Goal: Information Seeking & Learning: Learn about a topic

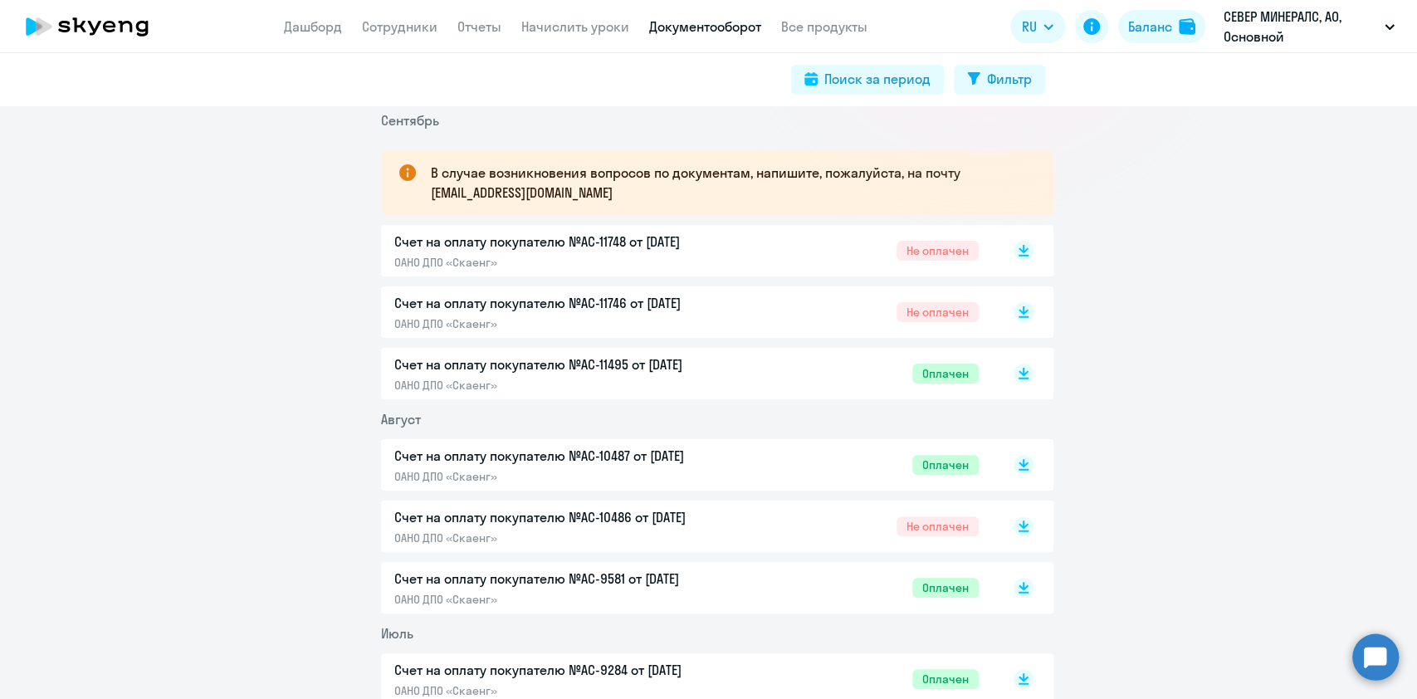
scroll to position [263, 0]
click at [614, 238] on p "Счет на оплату покупателю №AC-11748 от [DATE]" at bounding box center [568, 239] width 349 height 20
click at [557, 296] on p "Счет на оплату покупателю №AC-11746 от [DATE]" at bounding box center [568, 301] width 349 height 20
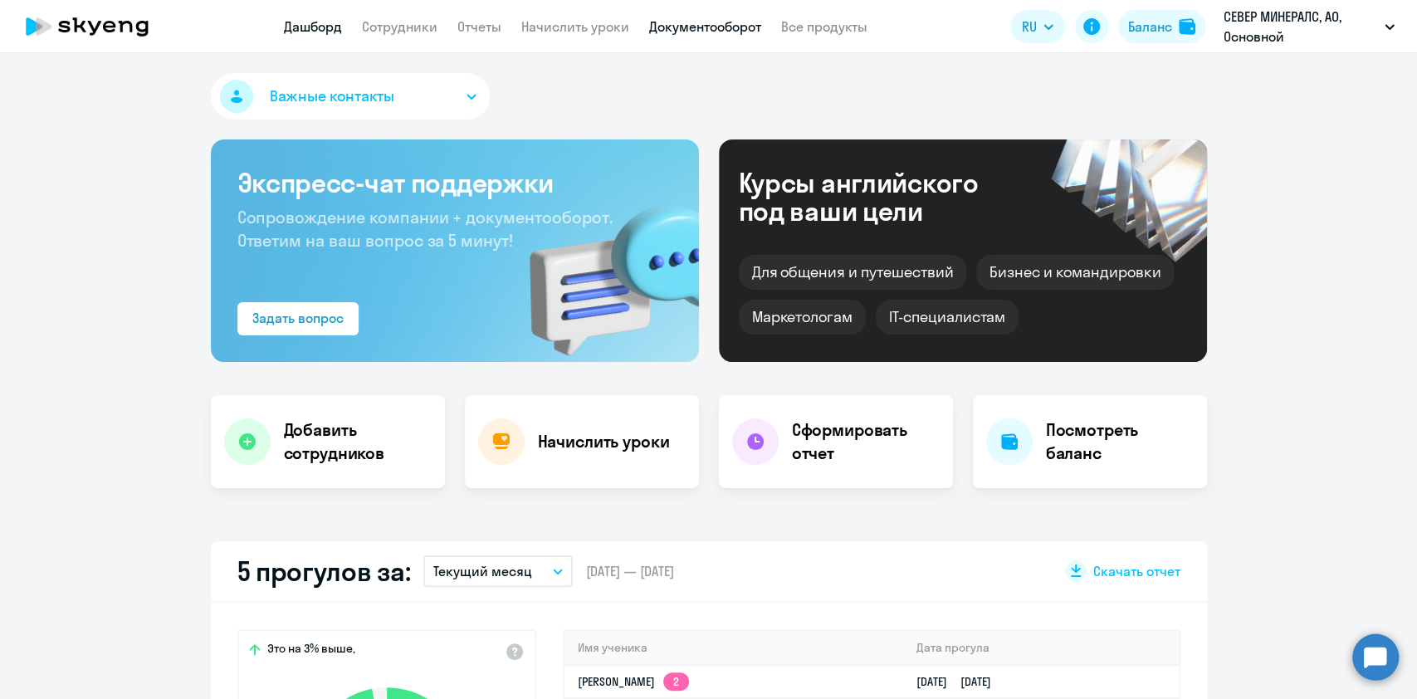
click at [667, 22] on link "Документооборот" at bounding box center [705, 26] width 112 height 17
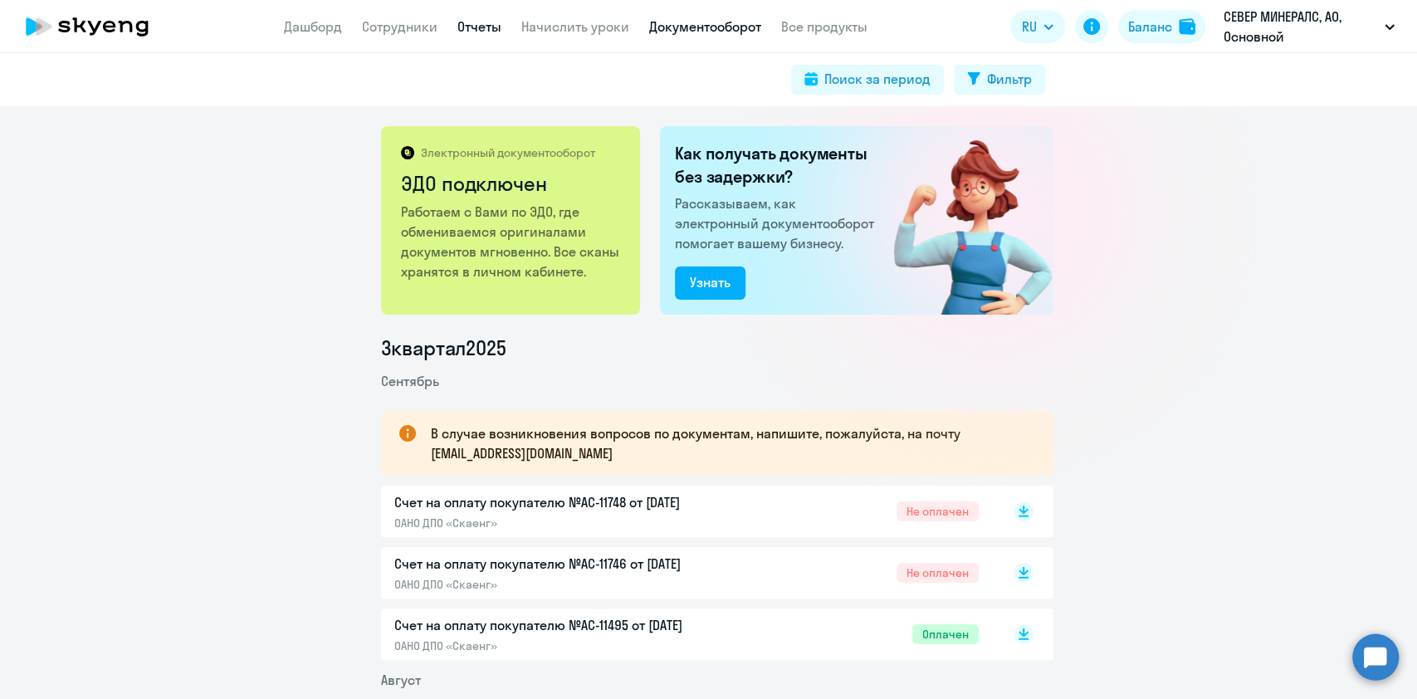
click at [472, 22] on link "Отчеты" at bounding box center [480, 26] width 44 height 17
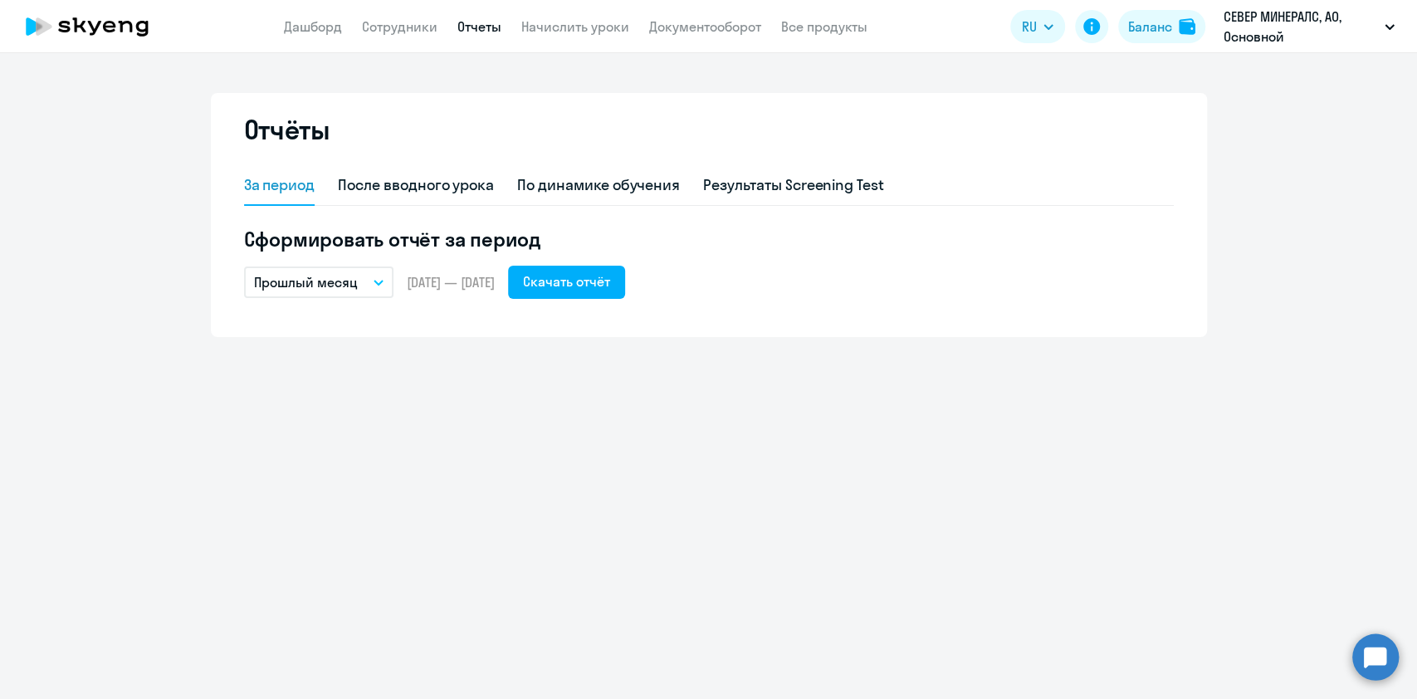
click at [370, 283] on button "Прошлый месяц" at bounding box center [318, 283] width 149 height 32
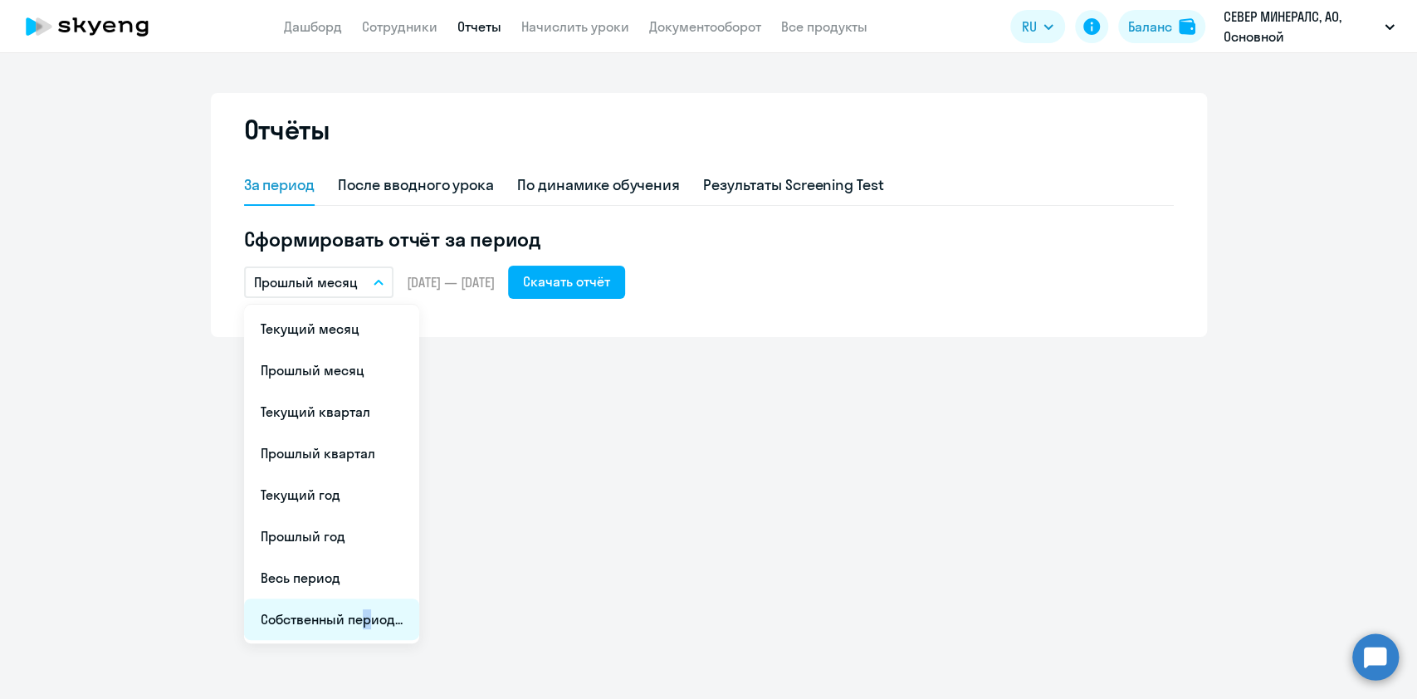
click at [360, 614] on li "Собственный период..." at bounding box center [331, 620] width 175 height 42
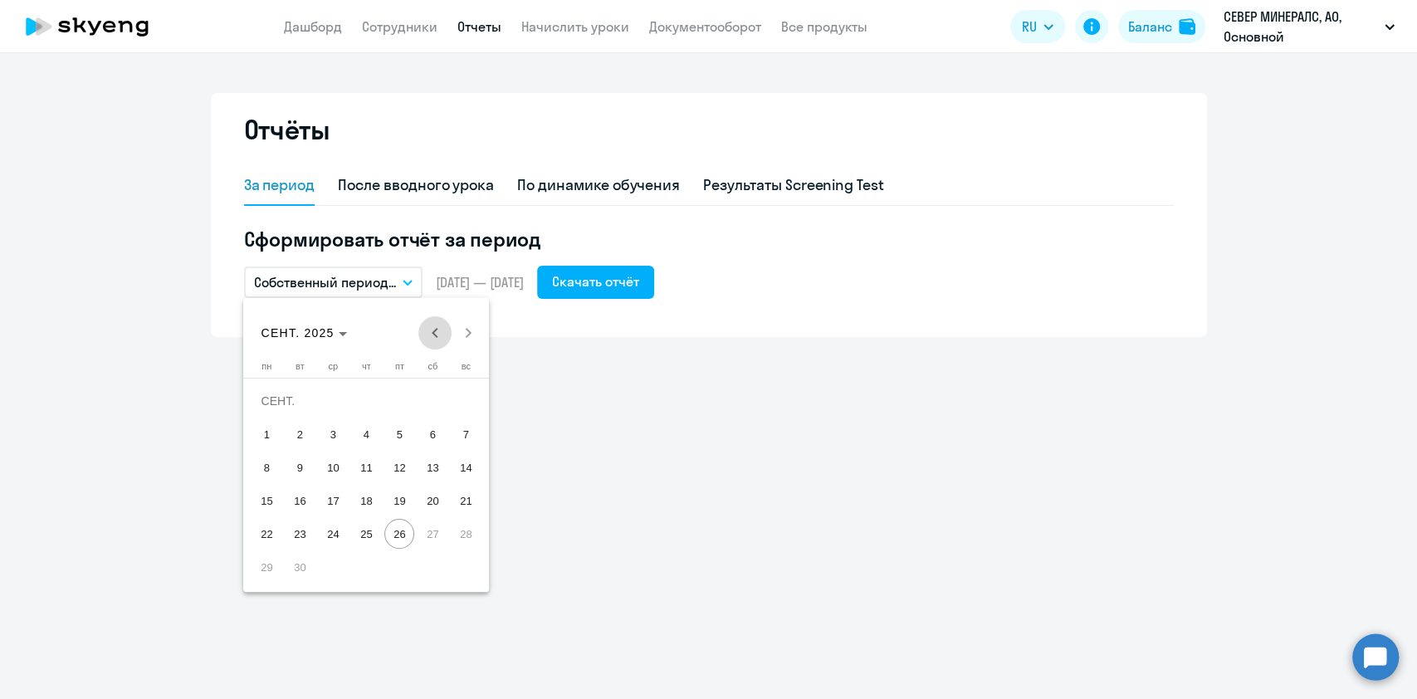
click at [438, 341] on span "Previous month" at bounding box center [434, 332] width 33 height 33
click at [272, 530] on span "25" at bounding box center [267, 534] width 30 height 30
click at [465, 336] on span "Next month" at bounding box center [468, 332] width 33 height 33
click at [365, 535] on span "25" at bounding box center [366, 534] width 30 height 30
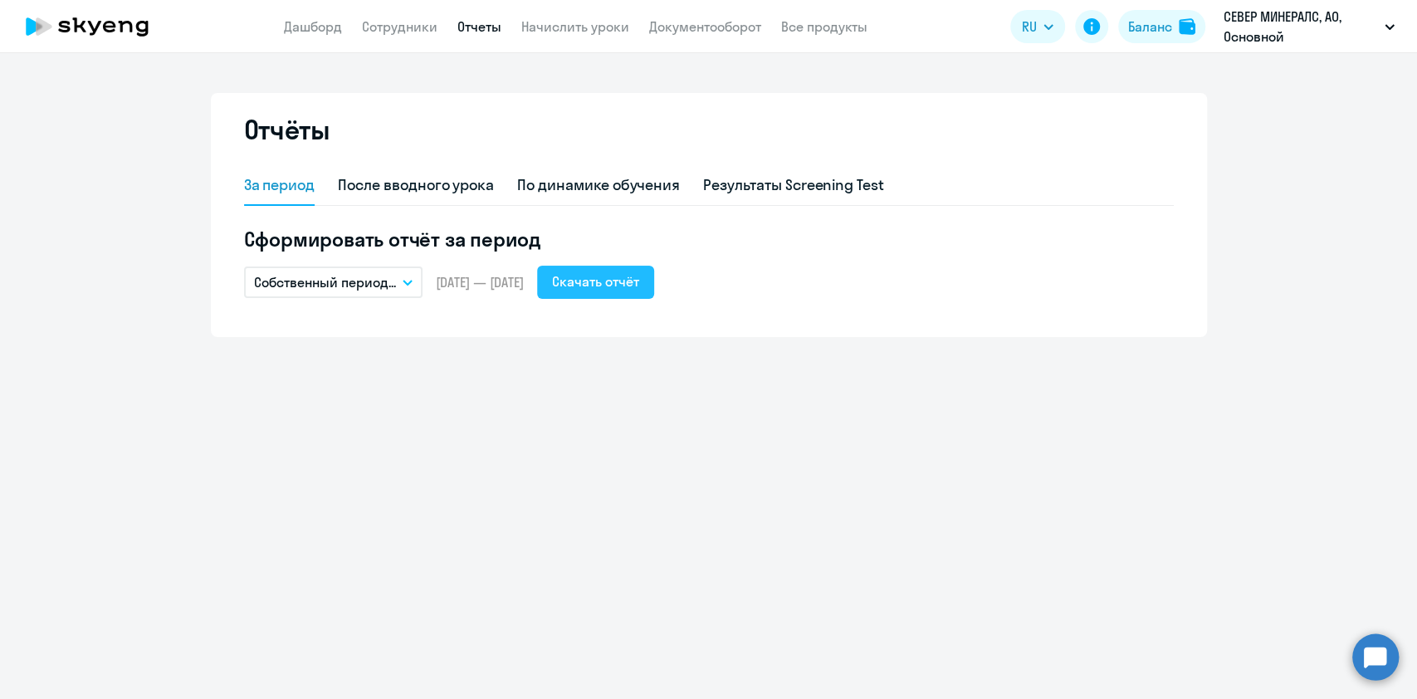
click at [631, 270] on button "Скачать отчёт" at bounding box center [595, 282] width 117 height 33
click at [624, 276] on div "Скачать отчёт" at bounding box center [595, 282] width 87 height 20
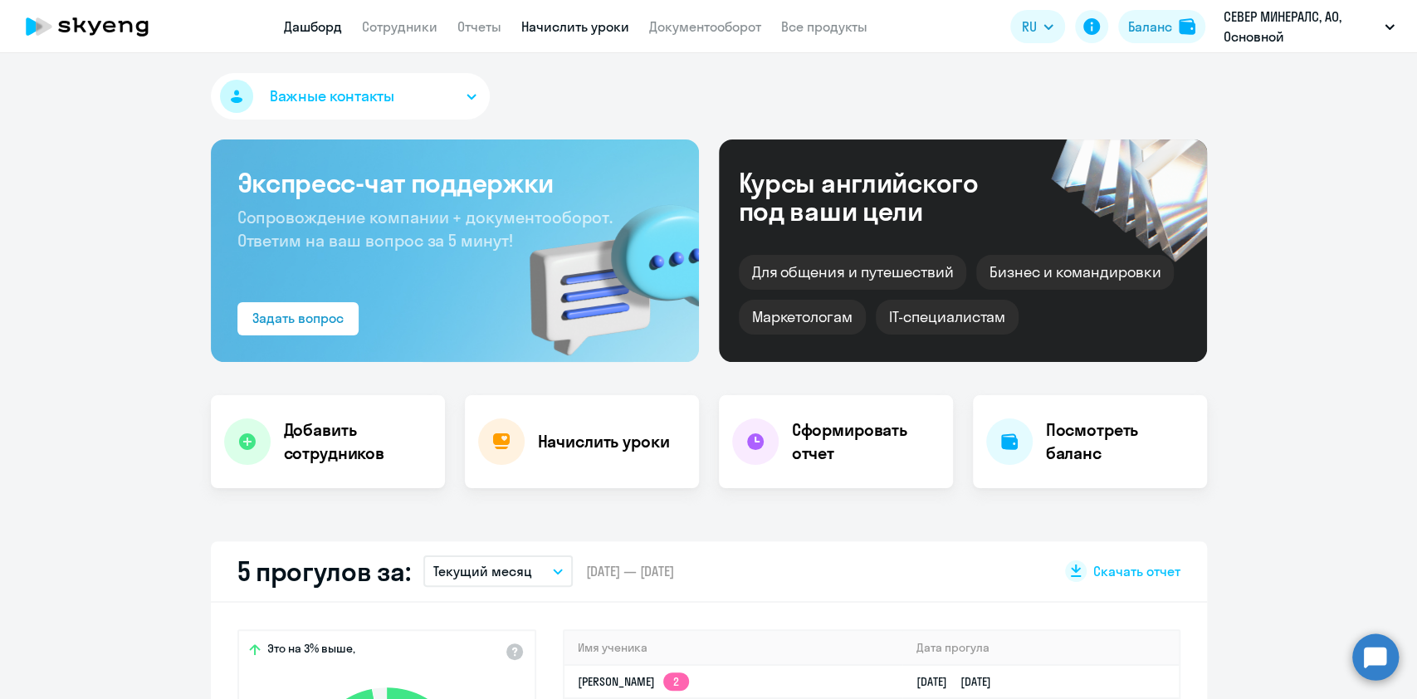
click at [557, 24] on link "Начислить уроки" at bounding box center [575, 26] width 108 height 17
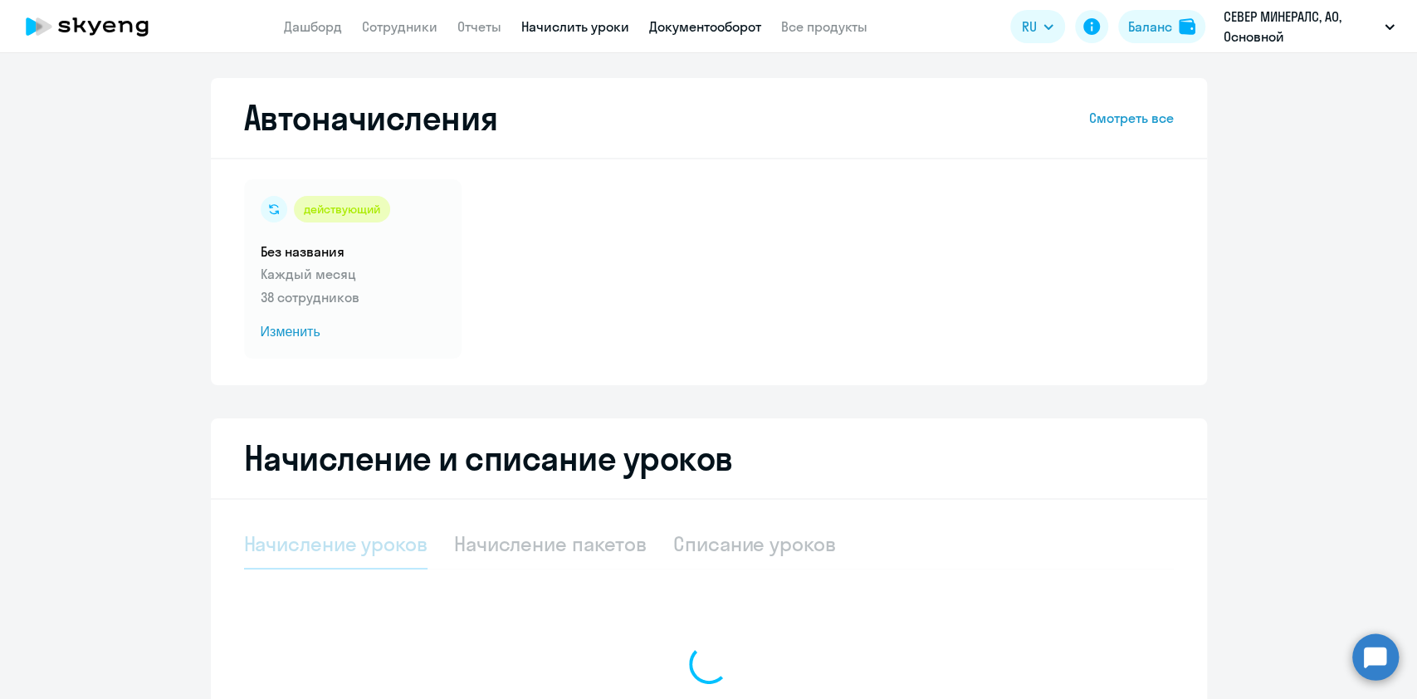
select select "10"
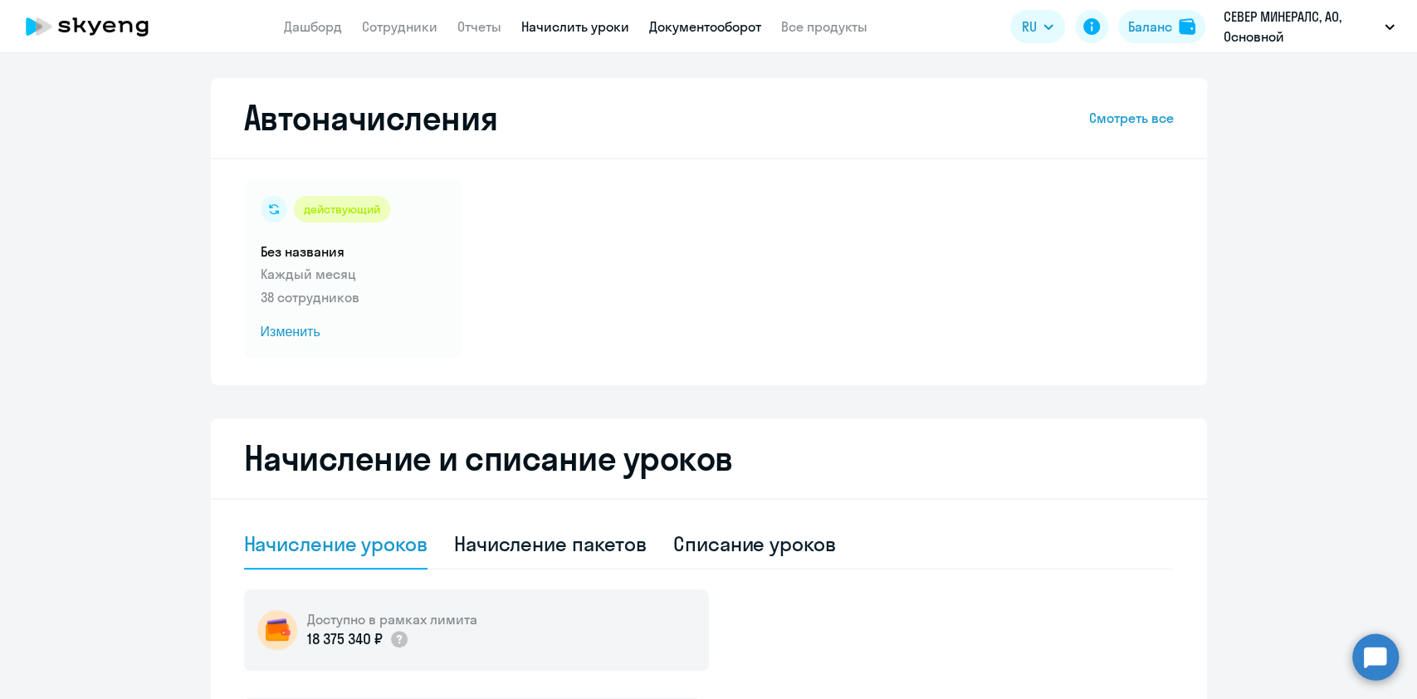
click at [680, 29] on link "Документооборот" at bounding box center [705, 26] width 112 height 17
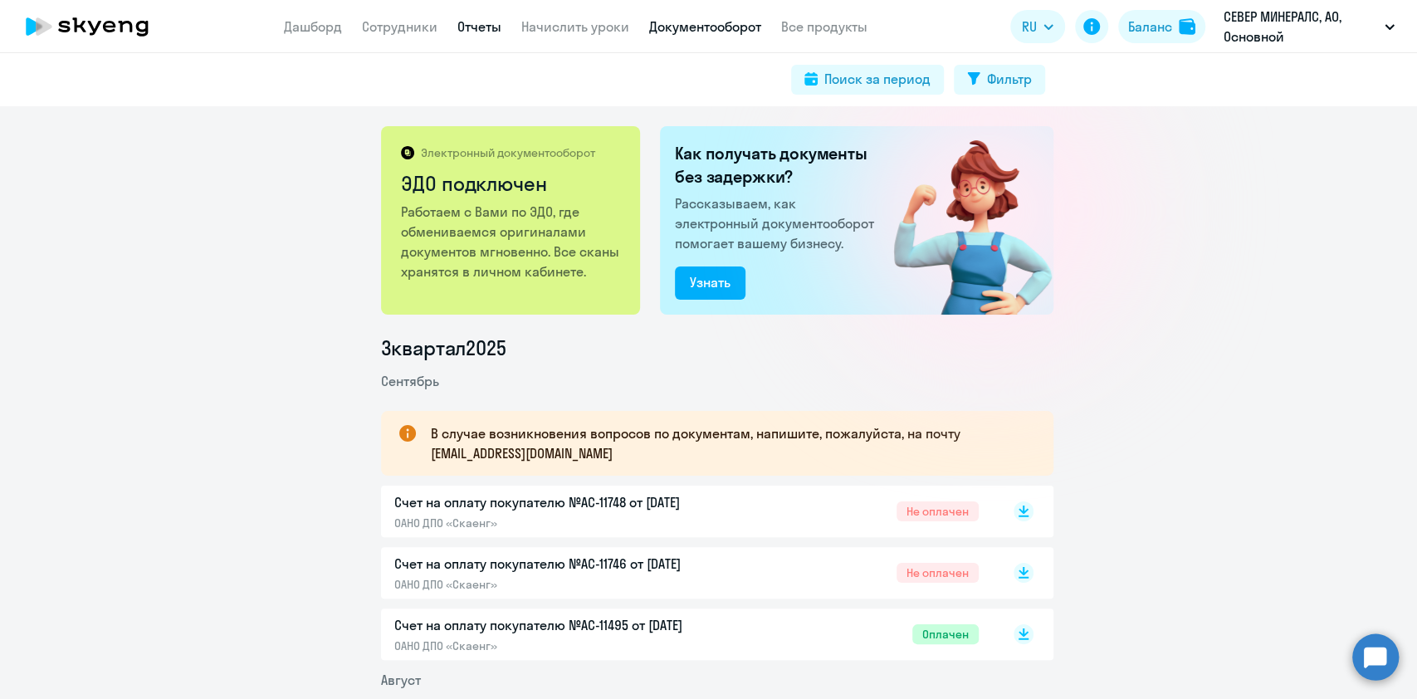
click at [497, 29] on link "Отчеты" at bounding box center [480, 26] width 44 height 17
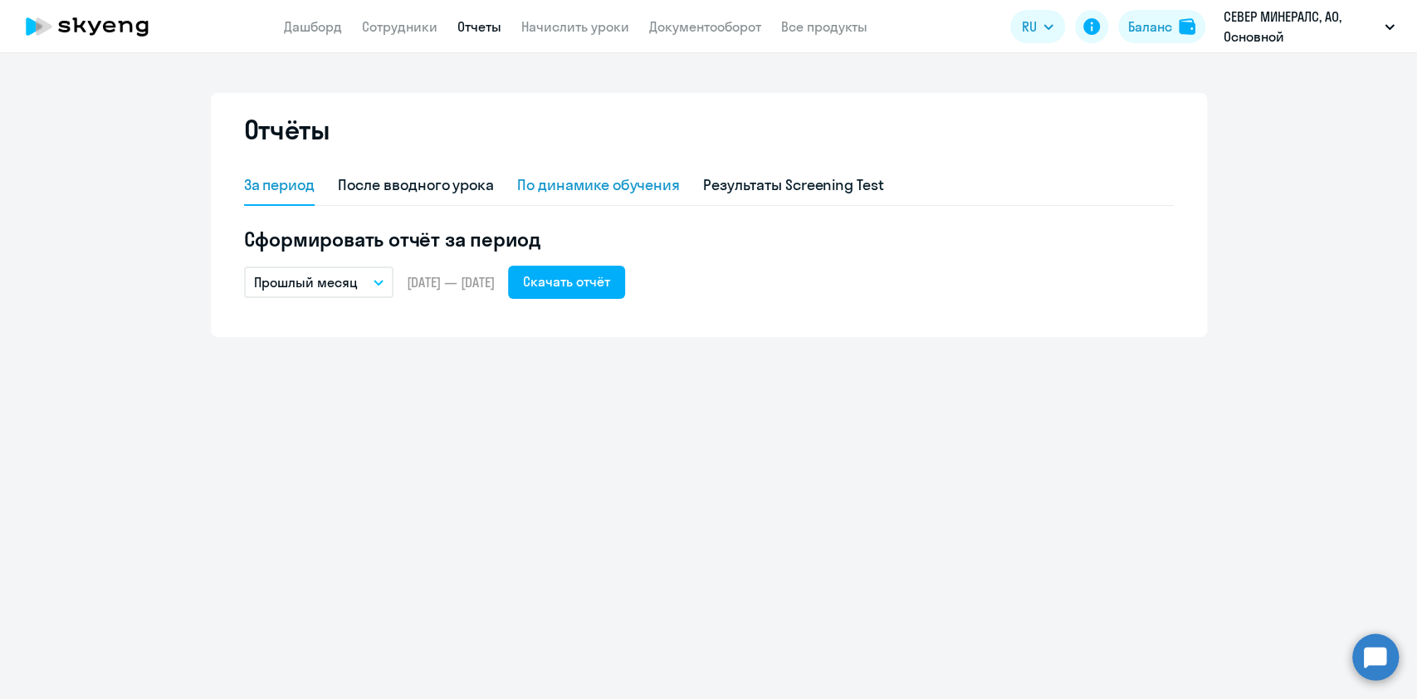
click at [619, 173] on div "По динамике обучения" at bounding box center [598, 186] width 163 height 40
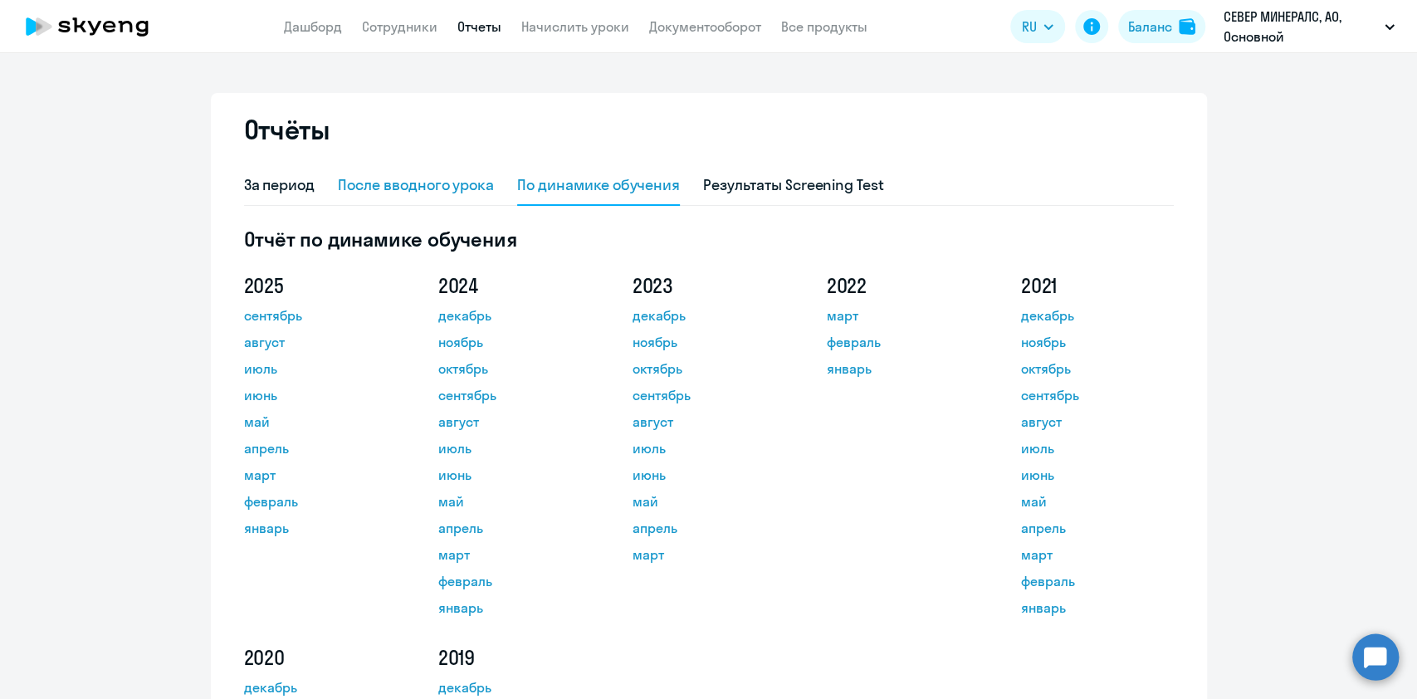
click at [465, 169] on div "После вводного урока" at bounding box center [416, 186] width 156 height 40
select select "10"
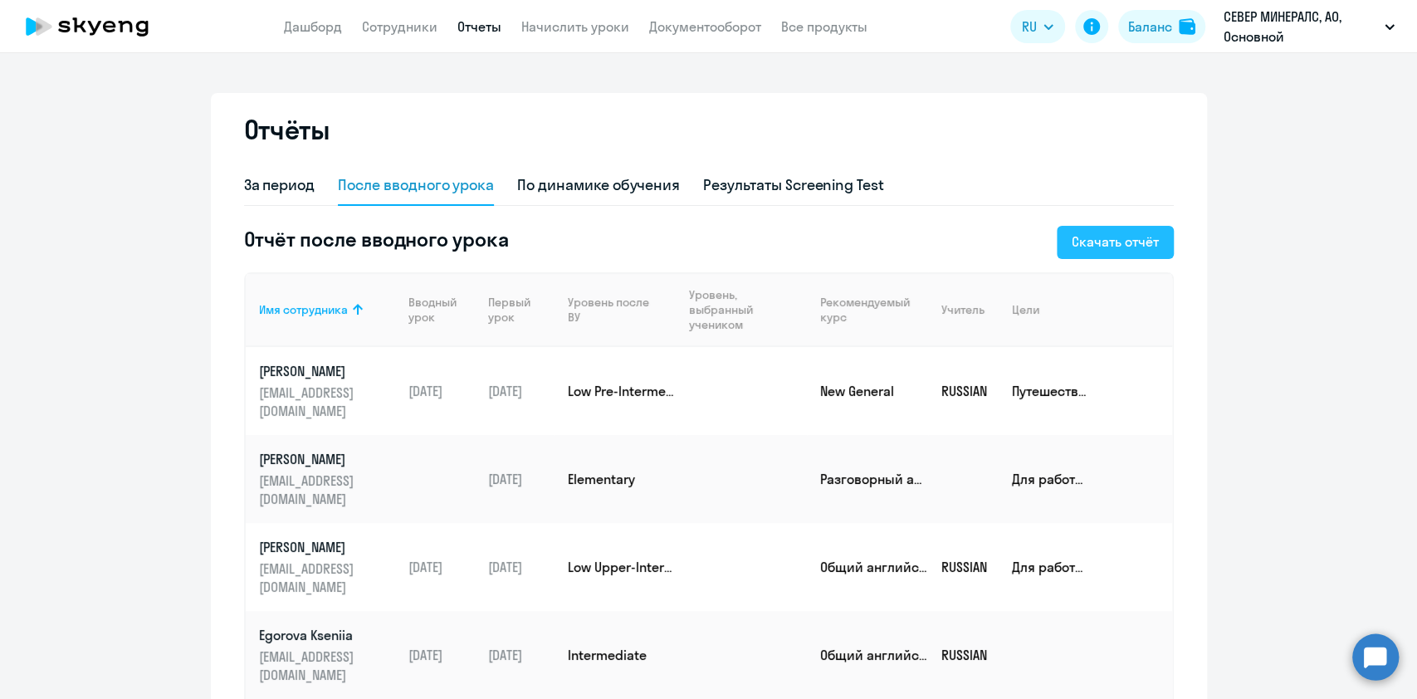
click at [1072, 243] on div "Скачать отчёт" at bounding box center [1115, 242] width 87 height 20
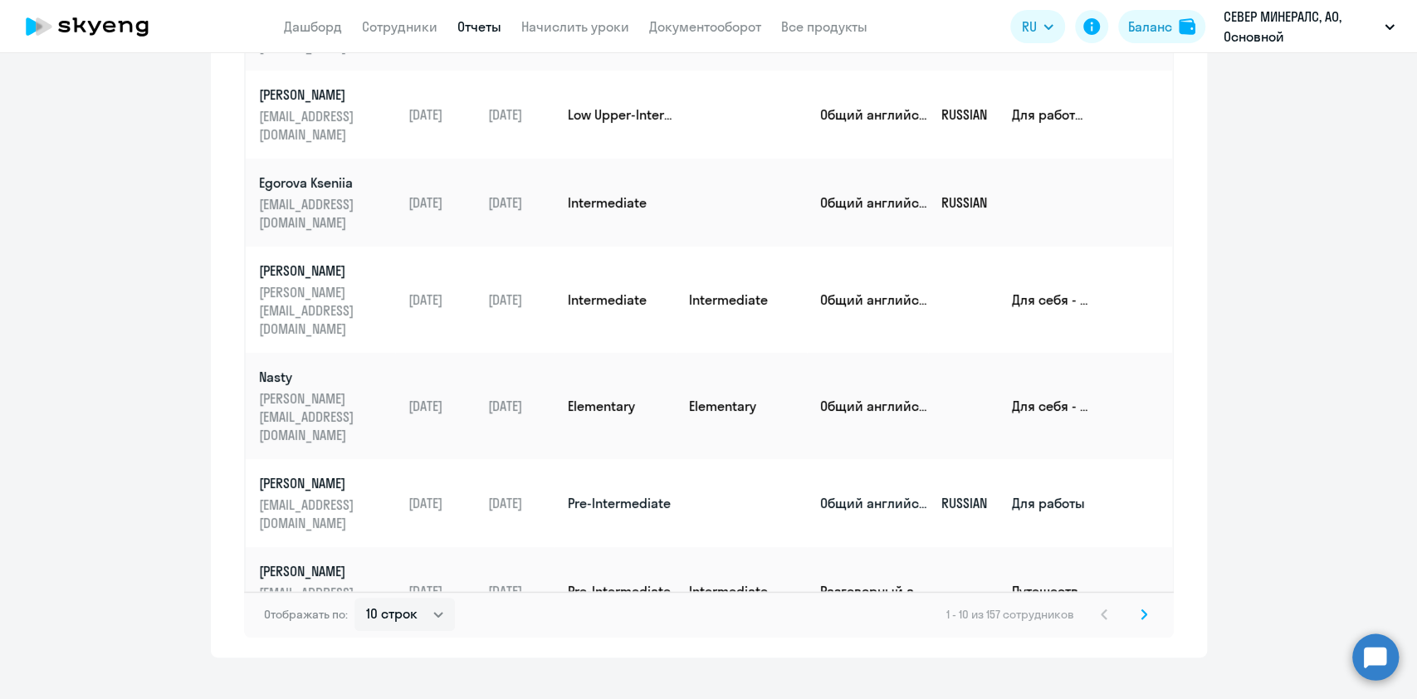
scroll to position [453, 0]
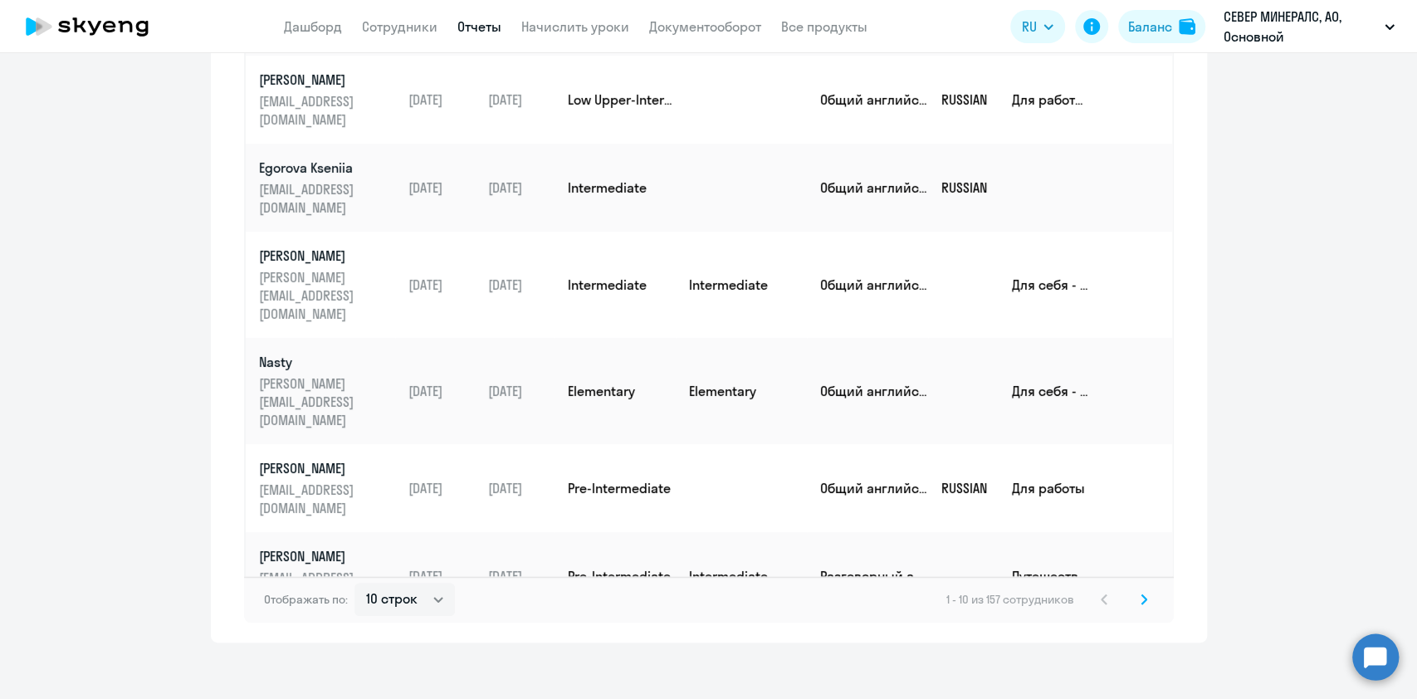
click at [1123, 593] on div "1 - 10 из 157 сотрудников" at bounding box center [1051, 600] width 208 height 20
click at [1141, 601] on icon at bounding box center [1144, 600] width 7 height 12
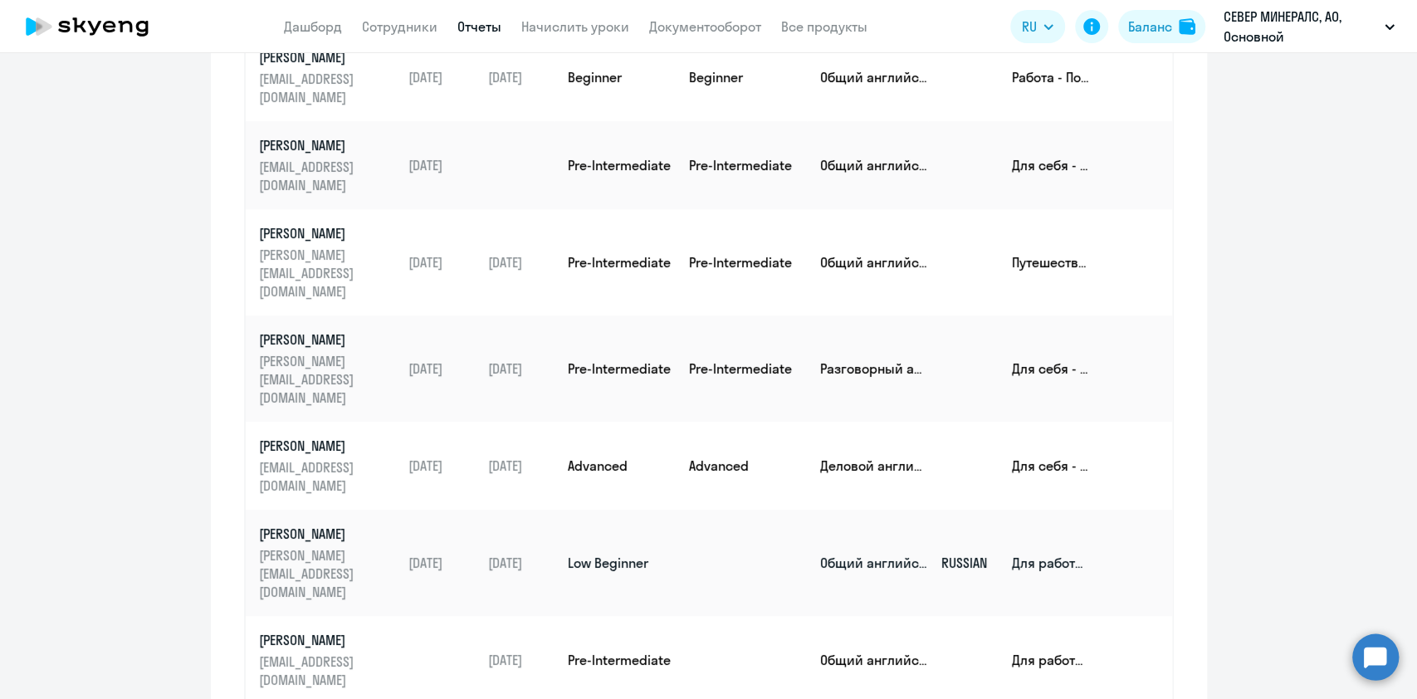
scroll to position [121, 0]
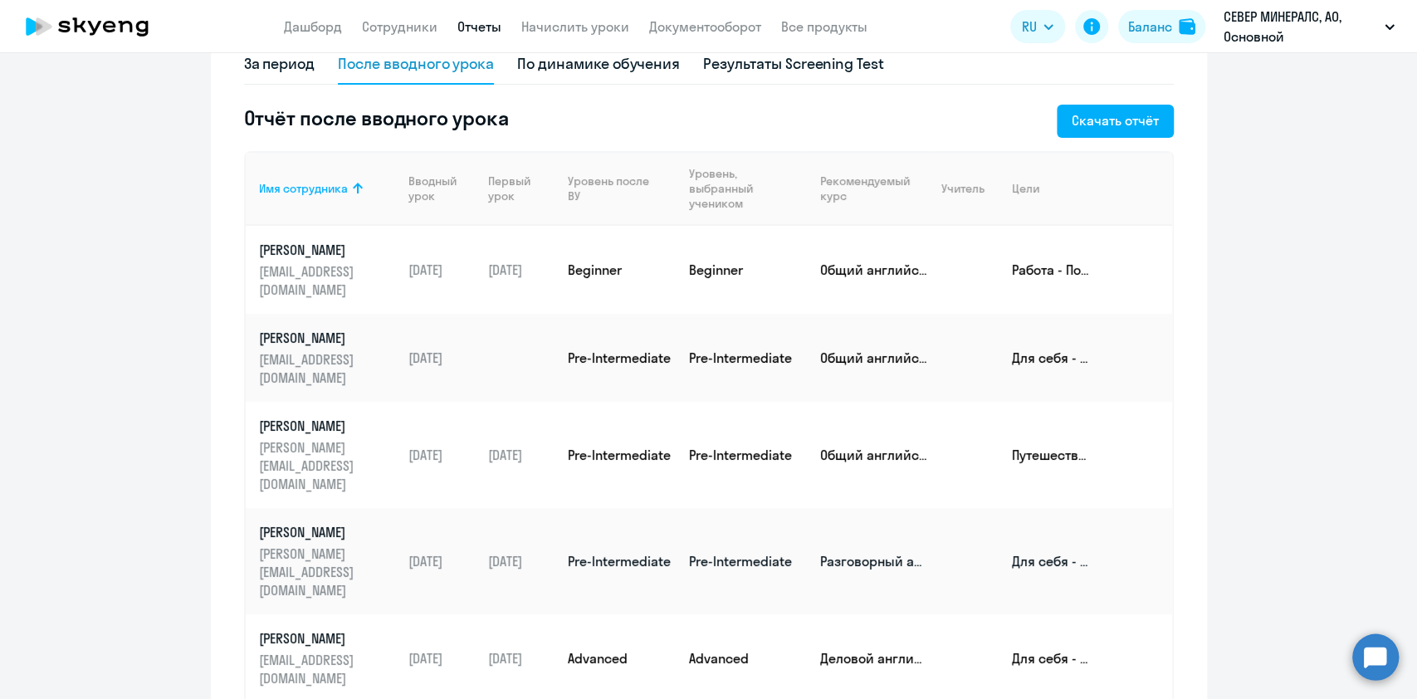
click at [331, 523] on p "Бердников Юрий Андреевич" at bounding box center [327, 532] width 136 height 18
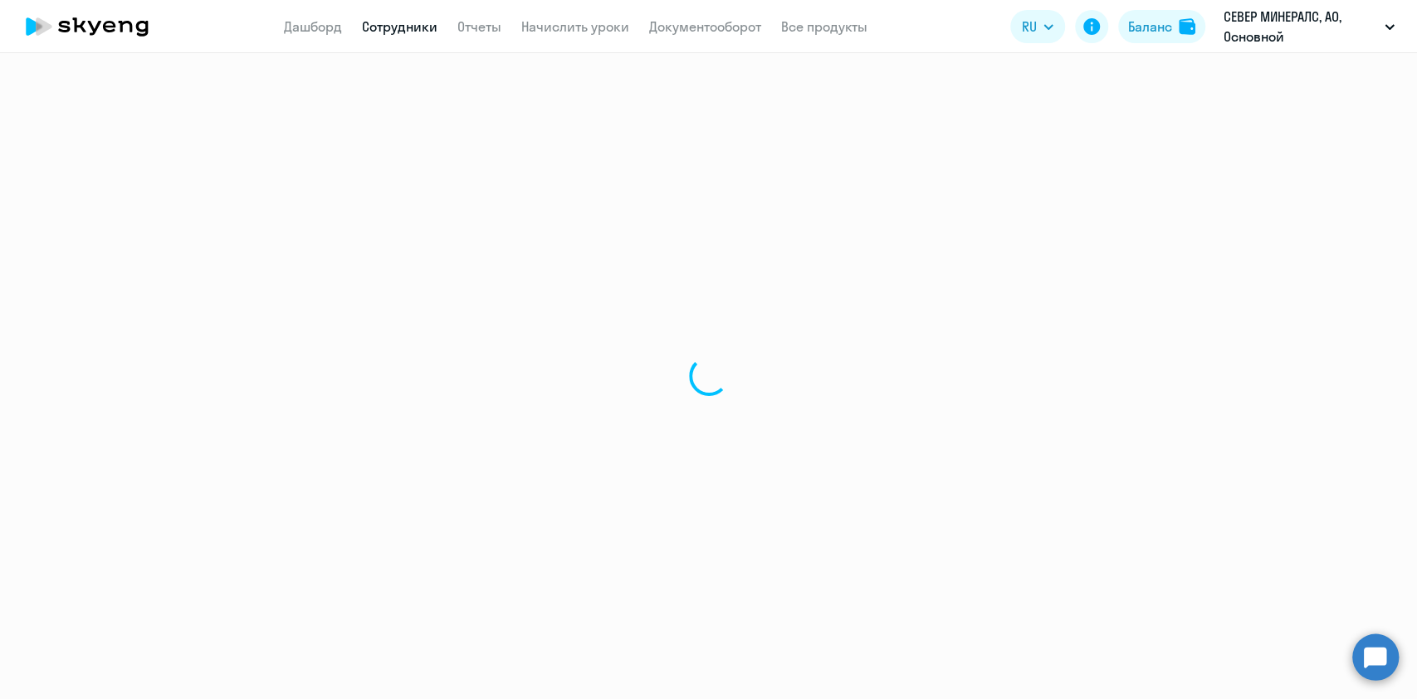
select select "english"
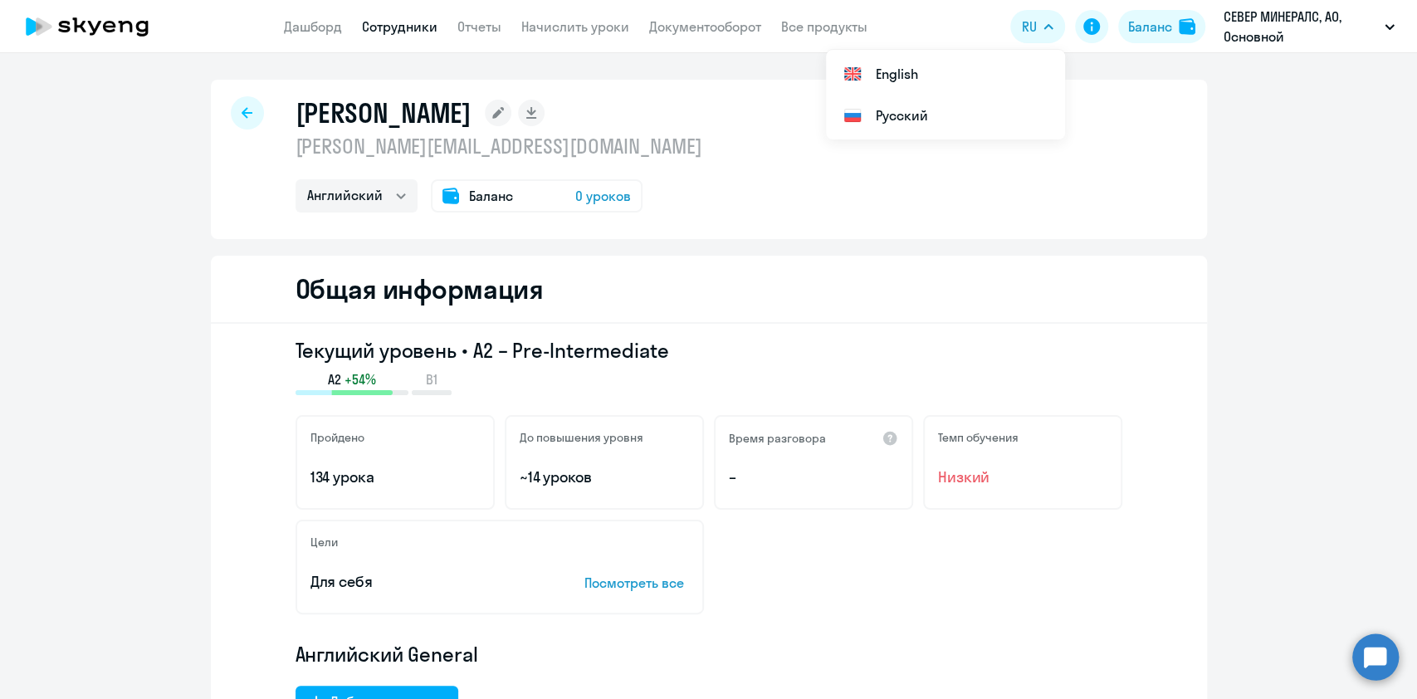
click at [678, 266] on div "Общая информация" at bounding box center [709, 290] width 996 height 68
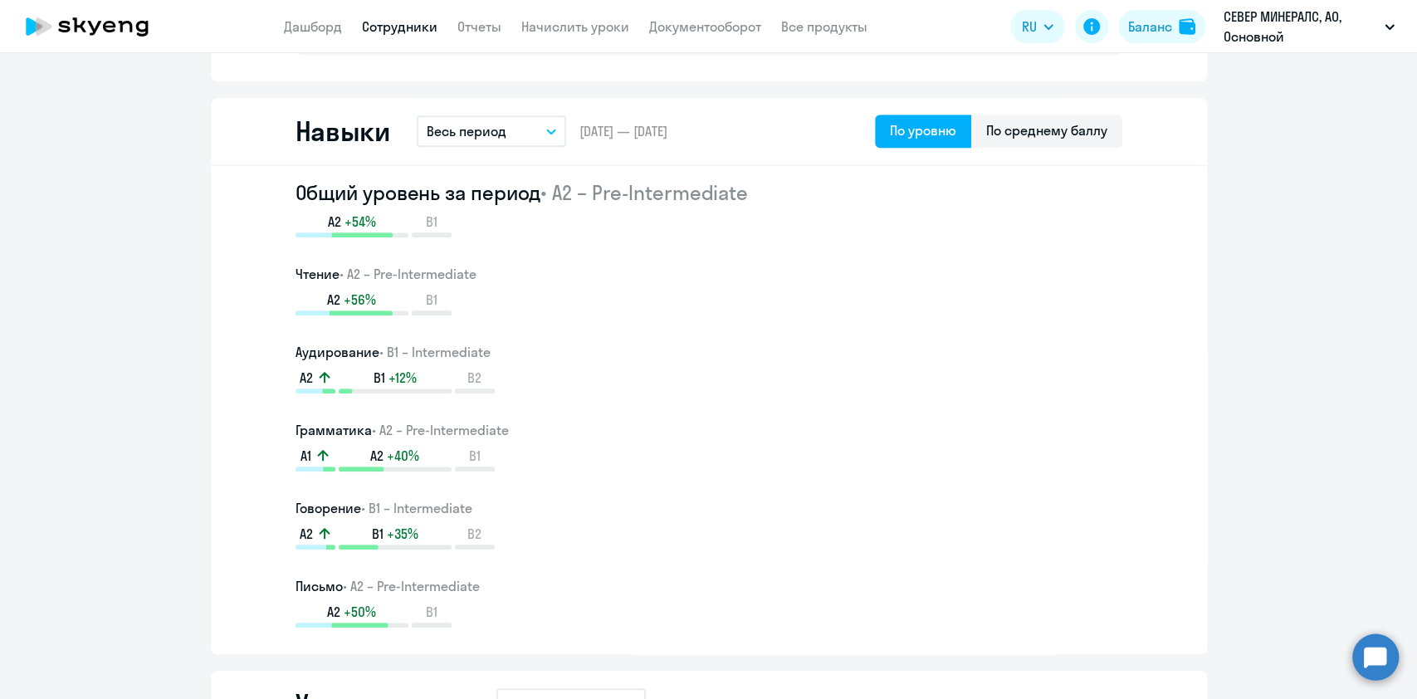
scroll to position [885, 0]
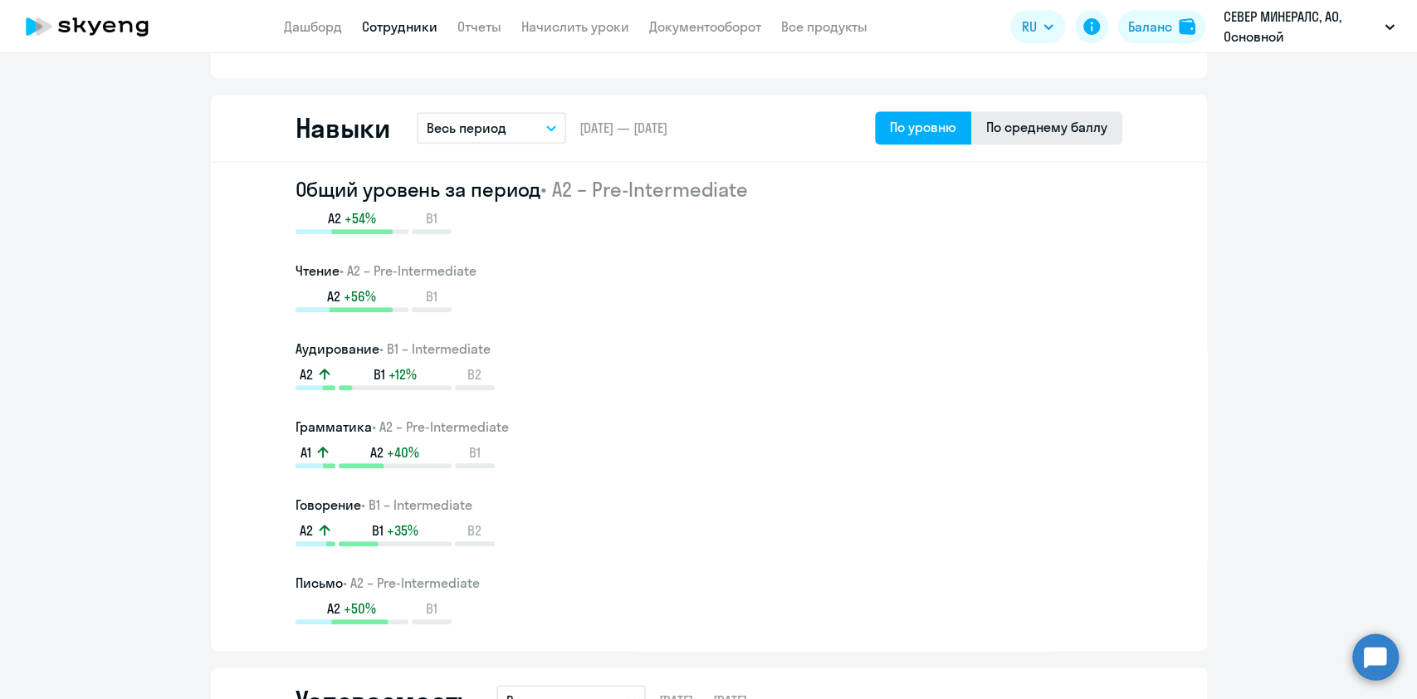
click at [1015, 125] on div "По среднему баллу" at bounding box center [1046, 127] width 121 height 20
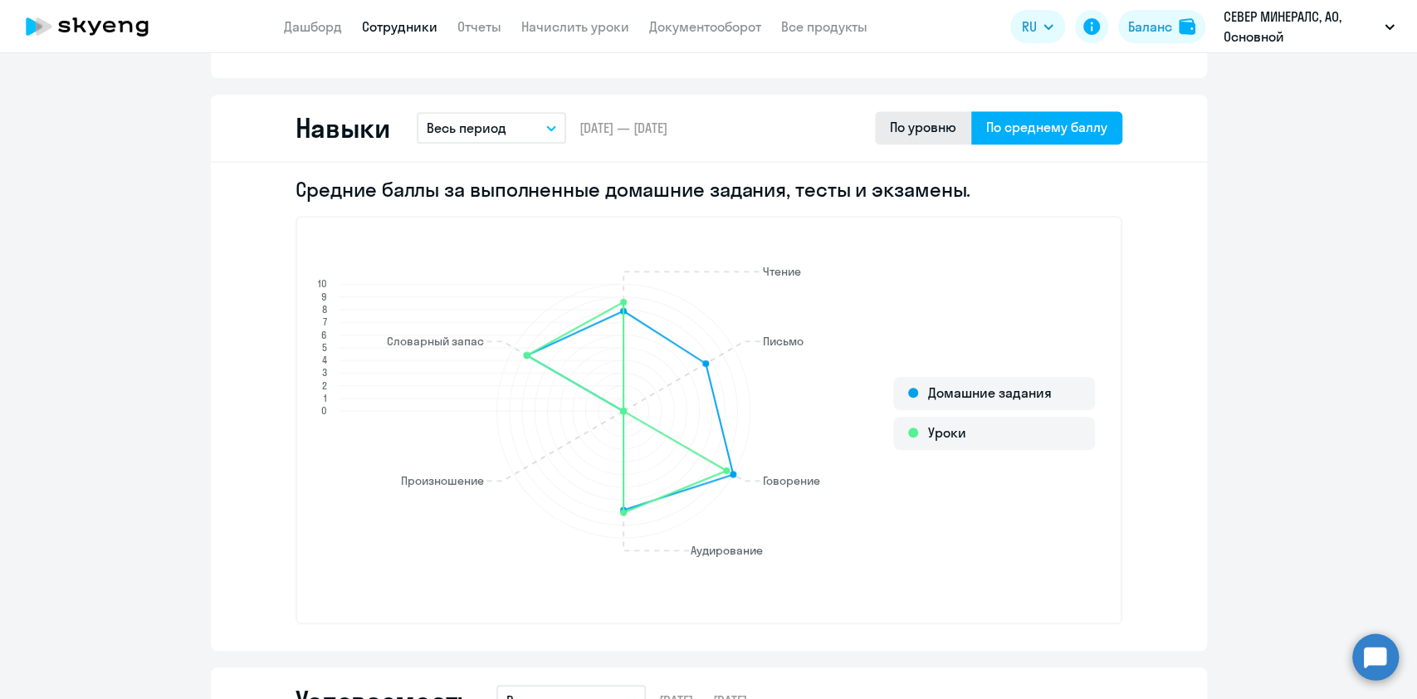
click at [890, 130] on div "По уровню" at bounding box center [923, 127] width 66 height 20
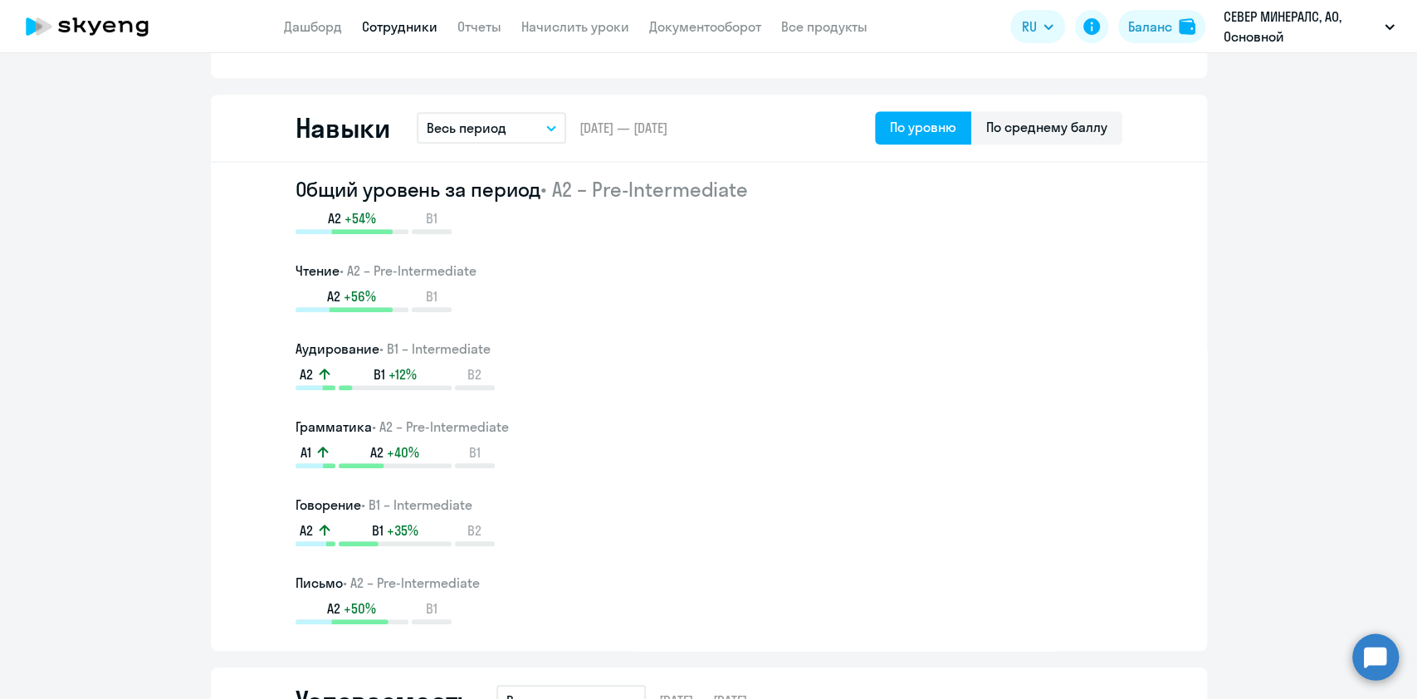
scroll to position [996, 0]
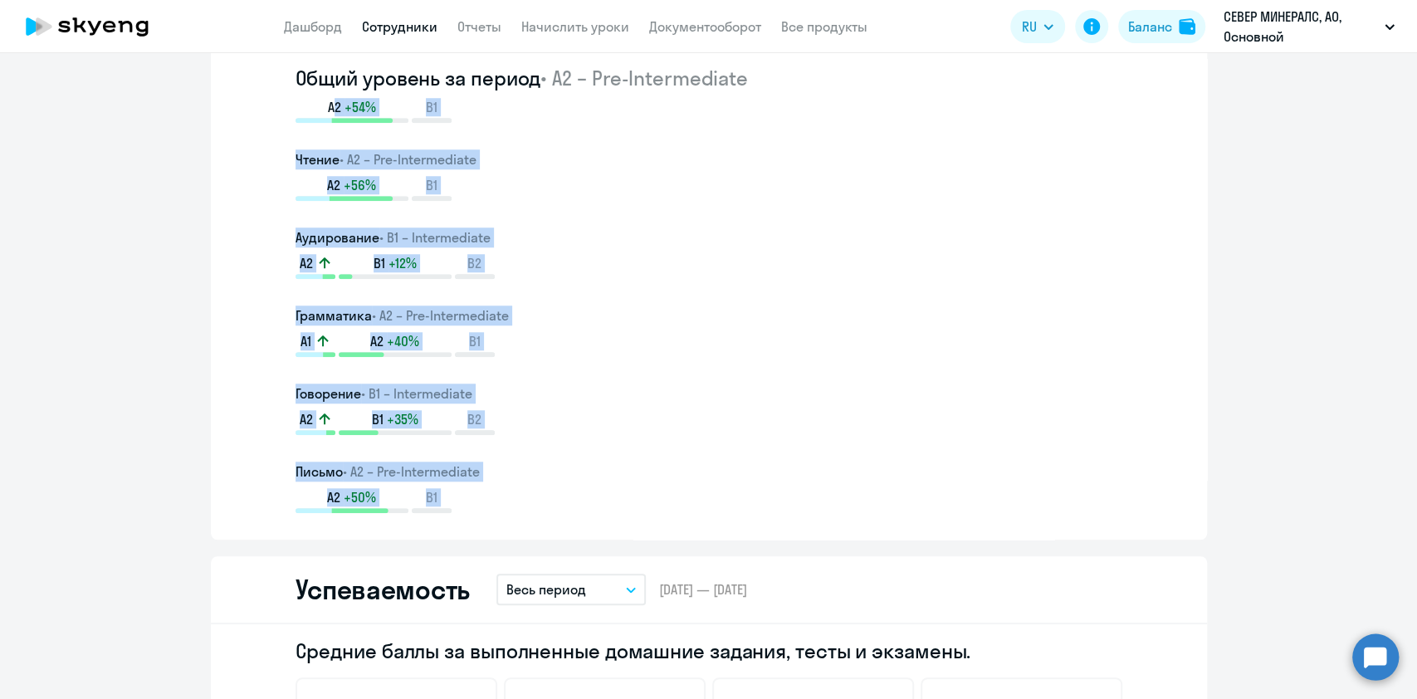
drag, startPoint x: 492, startPoint y: 517, endPoint x: 352, endPoint y: 131, distance: 410.5
click at [304, 101] on div "Общий уровень за период • A2 – Pre-Intermediate A2 +54% B1 Чтение • A2 – Pre-In…" at bounding box center [709, 295] width 996 height 488
click at [781, 122] on div "A2 +54% B1" at bounding box center [709, 110] width 827 height 25
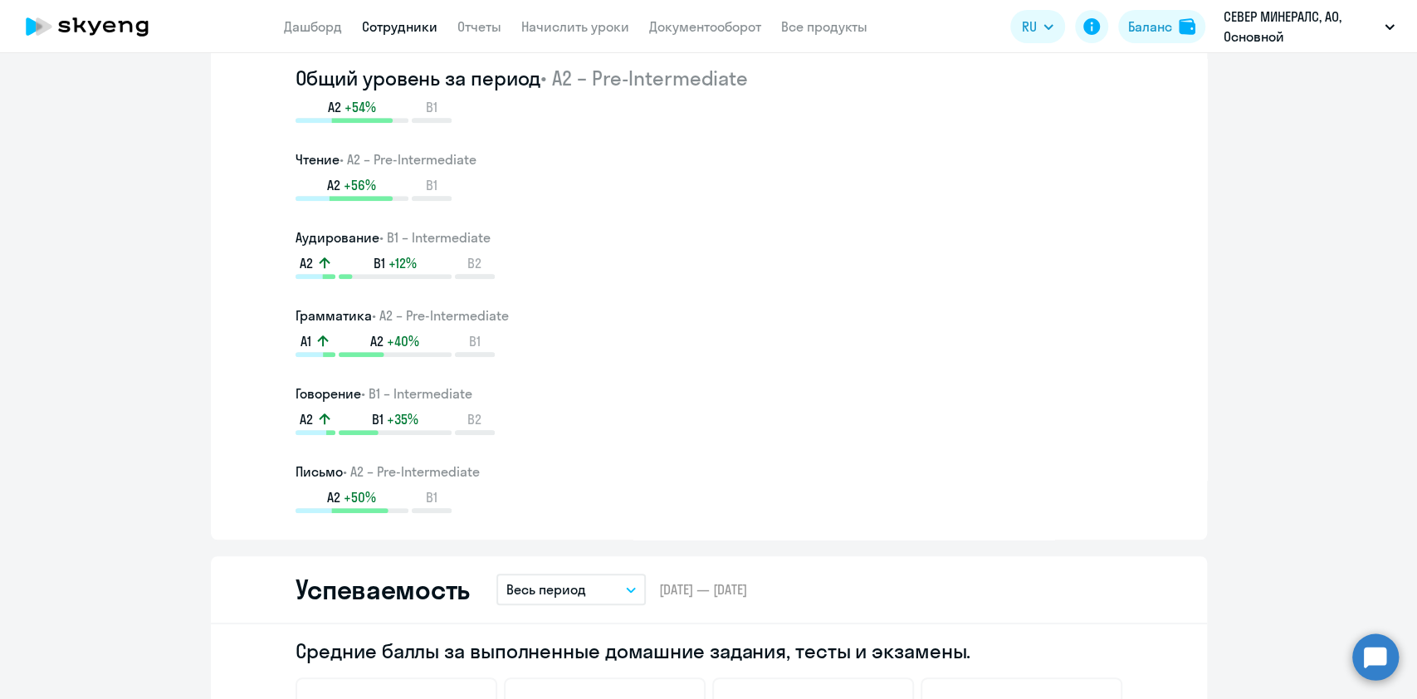
drag, startPoint x: 748, startPoint y: 72, endPoint x: 547, endPoint y: 76, distance: 201.0
click at [547, 76] on h2 "Общий уровень за период • A2 – Pre-Intermediate" at bounding box center [709, 78] width 827 height 27
copy span "A2 – Pre-Intermediate"
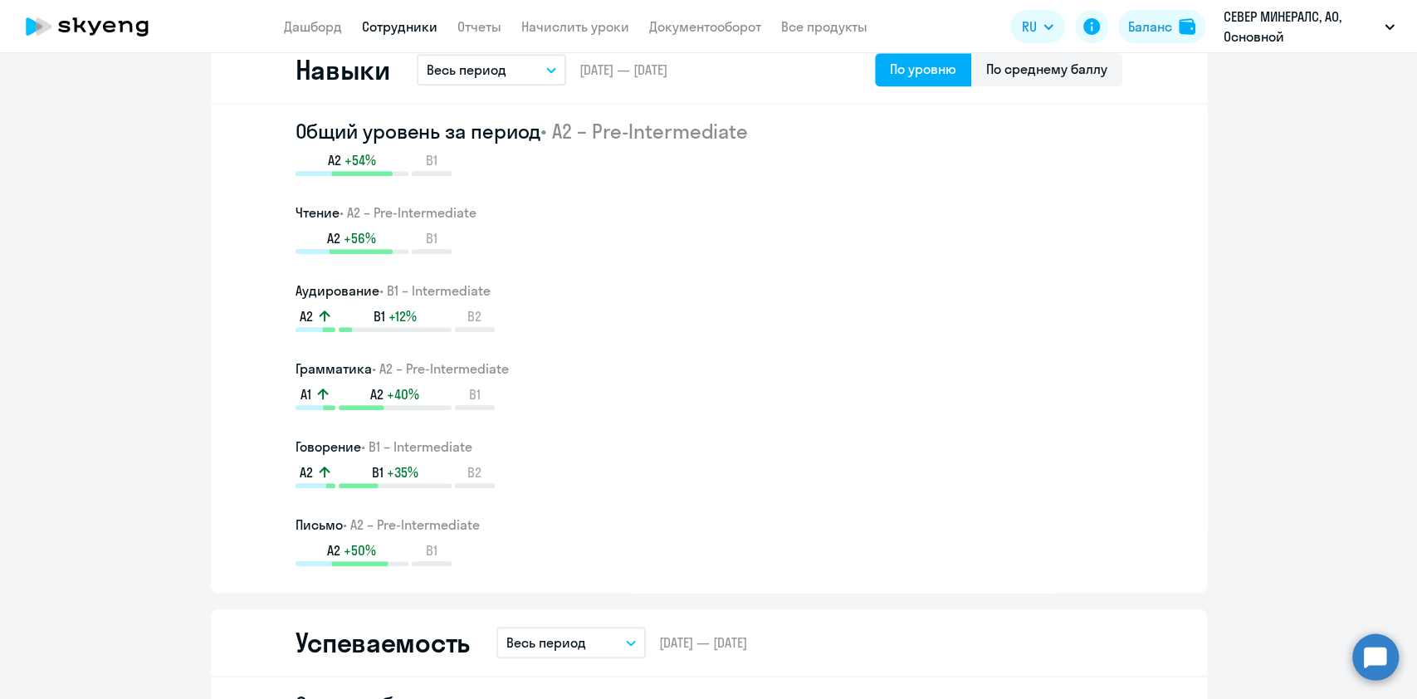
scroll to position [956, 0]
